Goal: Navigation & Orientation: Find specific page/section

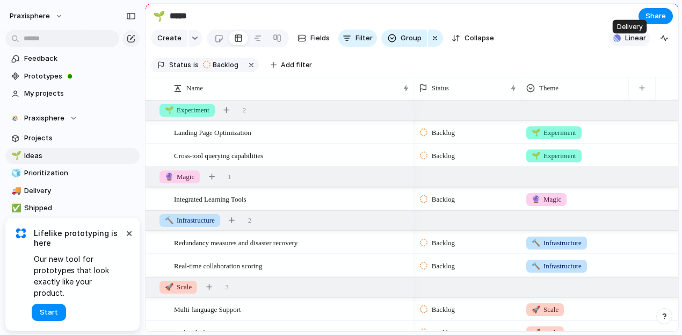
click at [634, 44] on span "Linear" at bounding box center [635, 38] width 21 height 11
click at [52, 76] on div "Projects 0 Initiatives 0 Add all ✅️ In sync with Linear Show Linear field in vi…" at bounding box center [341, 167] width 682 height 335
click at [52, 76] on span "Prototypes" at bounding box center [80, 76] width 112 height 11
click at [63, 95] on span "My projects" at bounding box center [80, 93] width 112 height 11
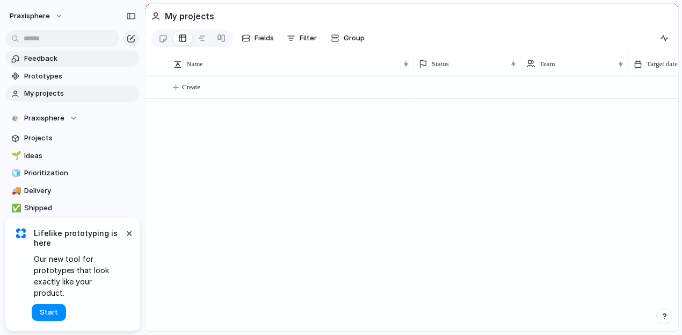
click at [51, 59] on span "Feedback" at bounding box center [80, 58] width 112 height 11
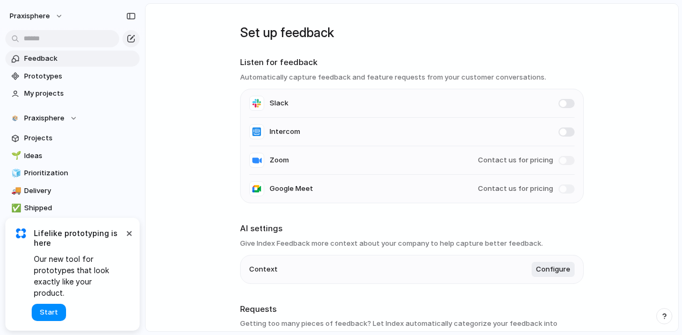
scroll to position [54, 0]
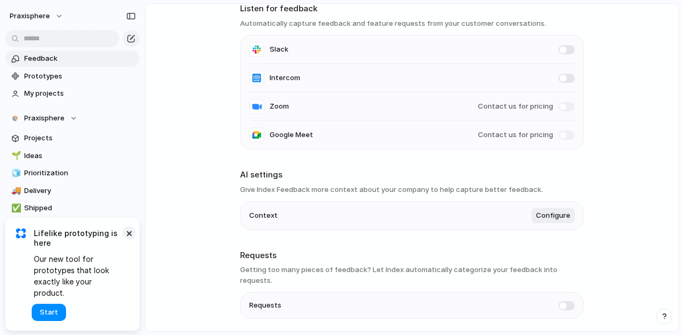
click at [130, 239] on button "×" at bounding box center [129, 232] width 13 height 13
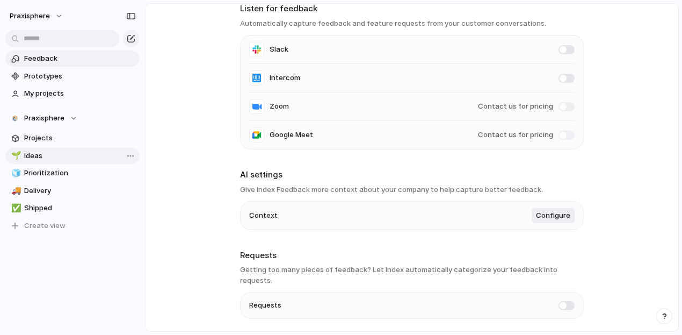
click at [42, 159] on span "Ideas" at bounding box center [80, 155] width 112 height 11
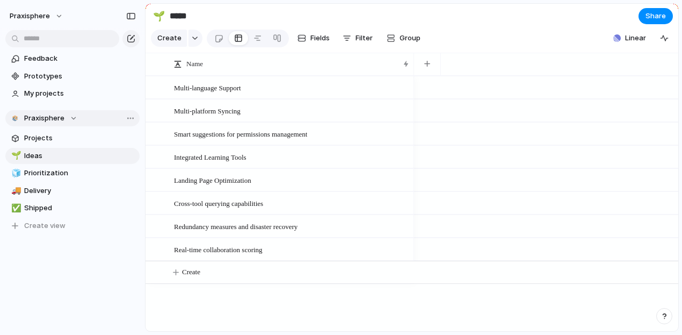
click at [68, 118] on div "Praxisphere" at bounding box center [44, 118] width 68 height 11
click at [68, 118] on div "Praxisphere Create new team" at bounding box center [341, 167] width 682 height 335
click at [47, 136] on span "Projects" at bounding box center [80, 138] width 112 height 11
